Goal: Navigation & Orientation: Find specific page/section

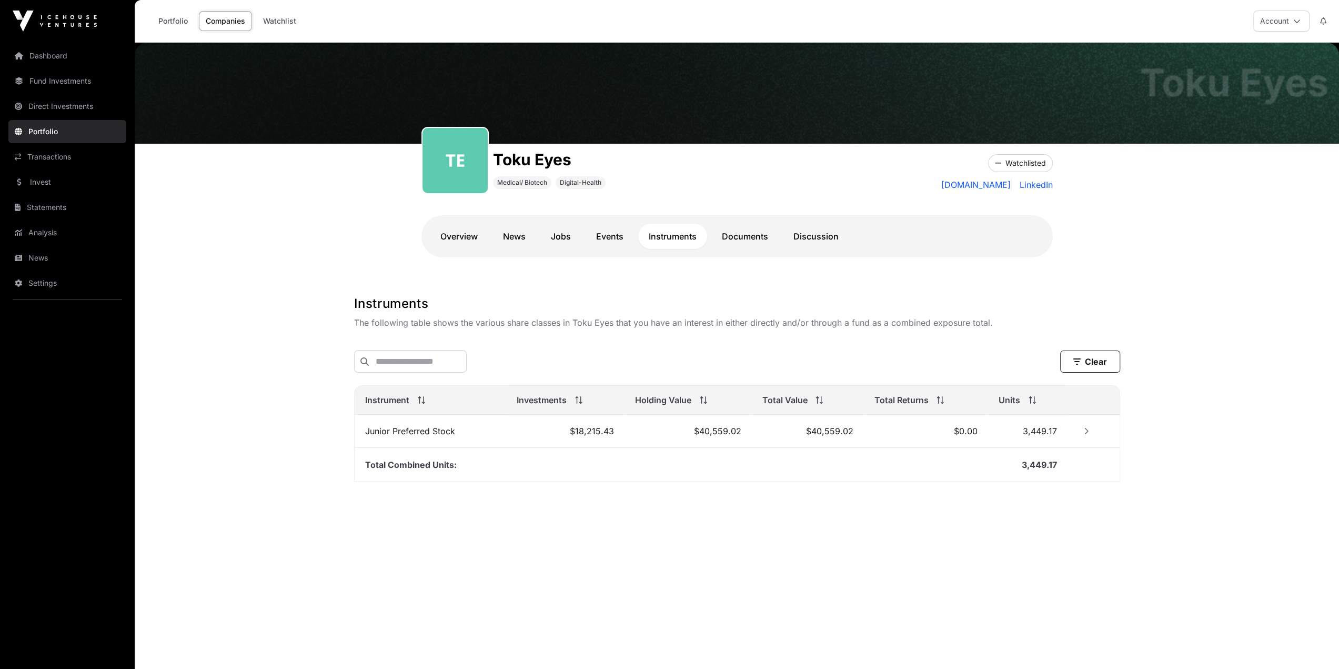
click at [54, 134] on link "Portfolio" at bounding box center [67, 131] width 118 height 23
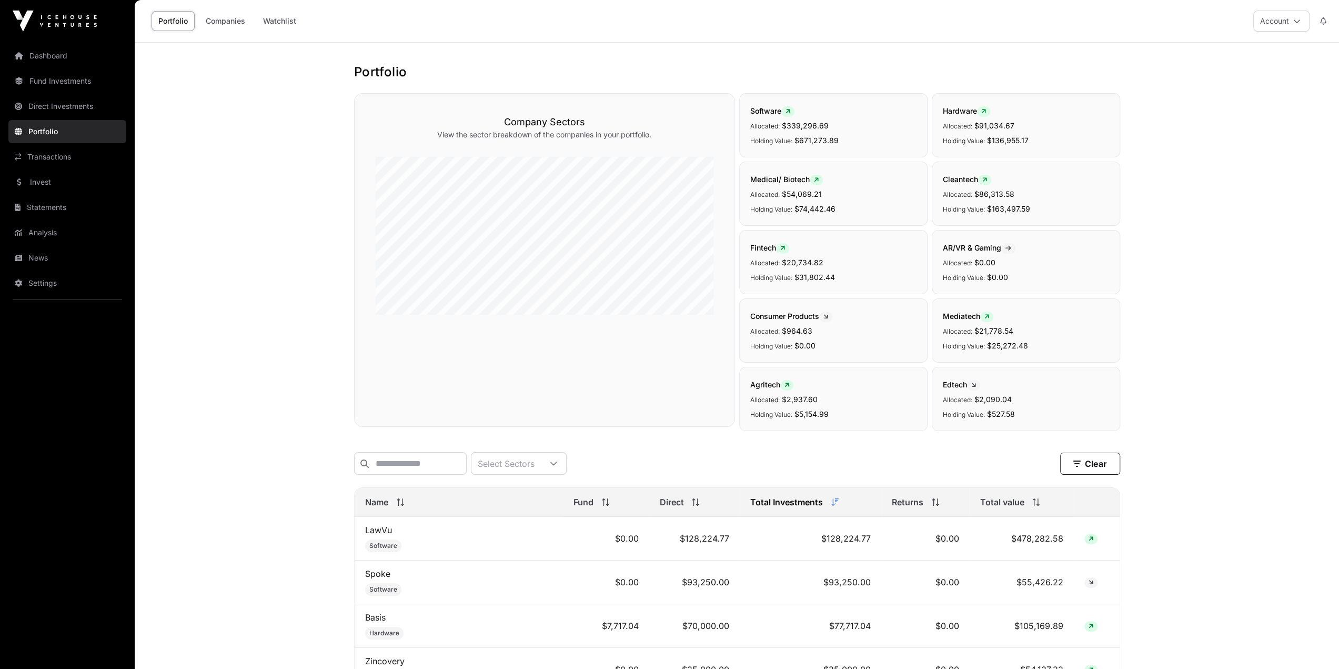
click at [49, 53] on link "Dashboard" at bounding box center [67, 55] width 118 height 23
click at [54, 56] on link "Dashboard" at bounding box center [67, 55] width 118 height 23
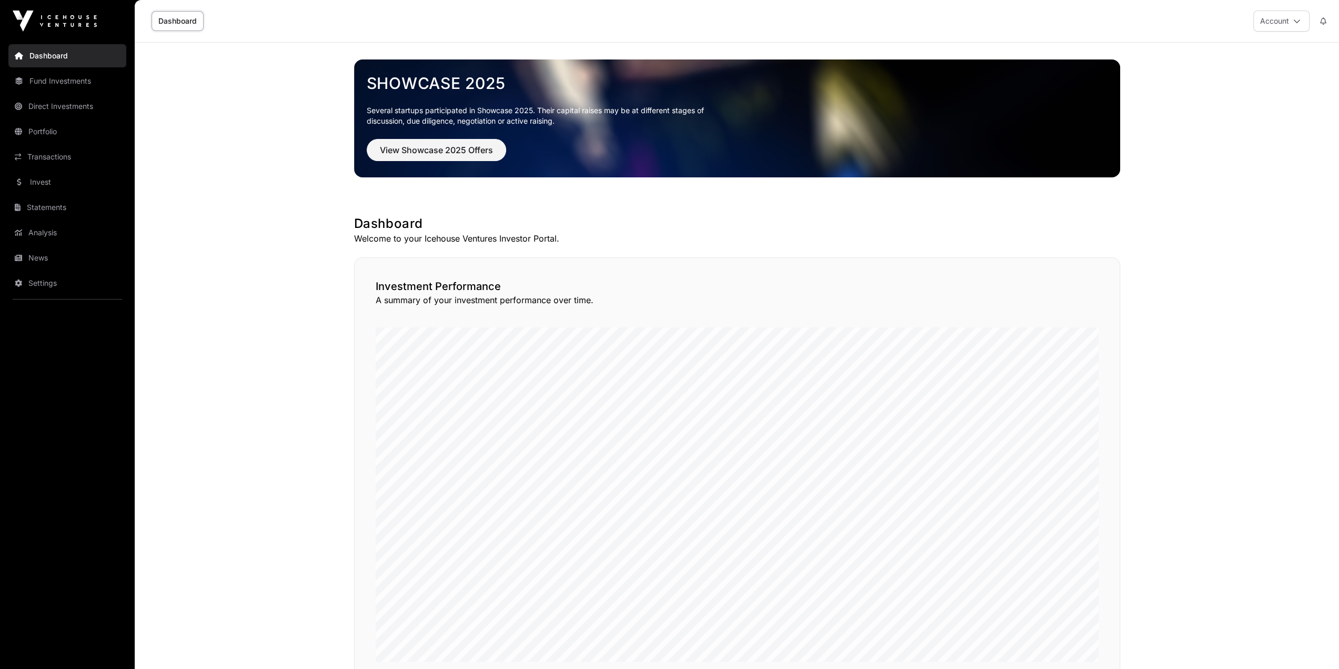
click at [54, 183] on link "Invest" at bounding box center [67, 181] width 118 height 23
